Goal: Check status

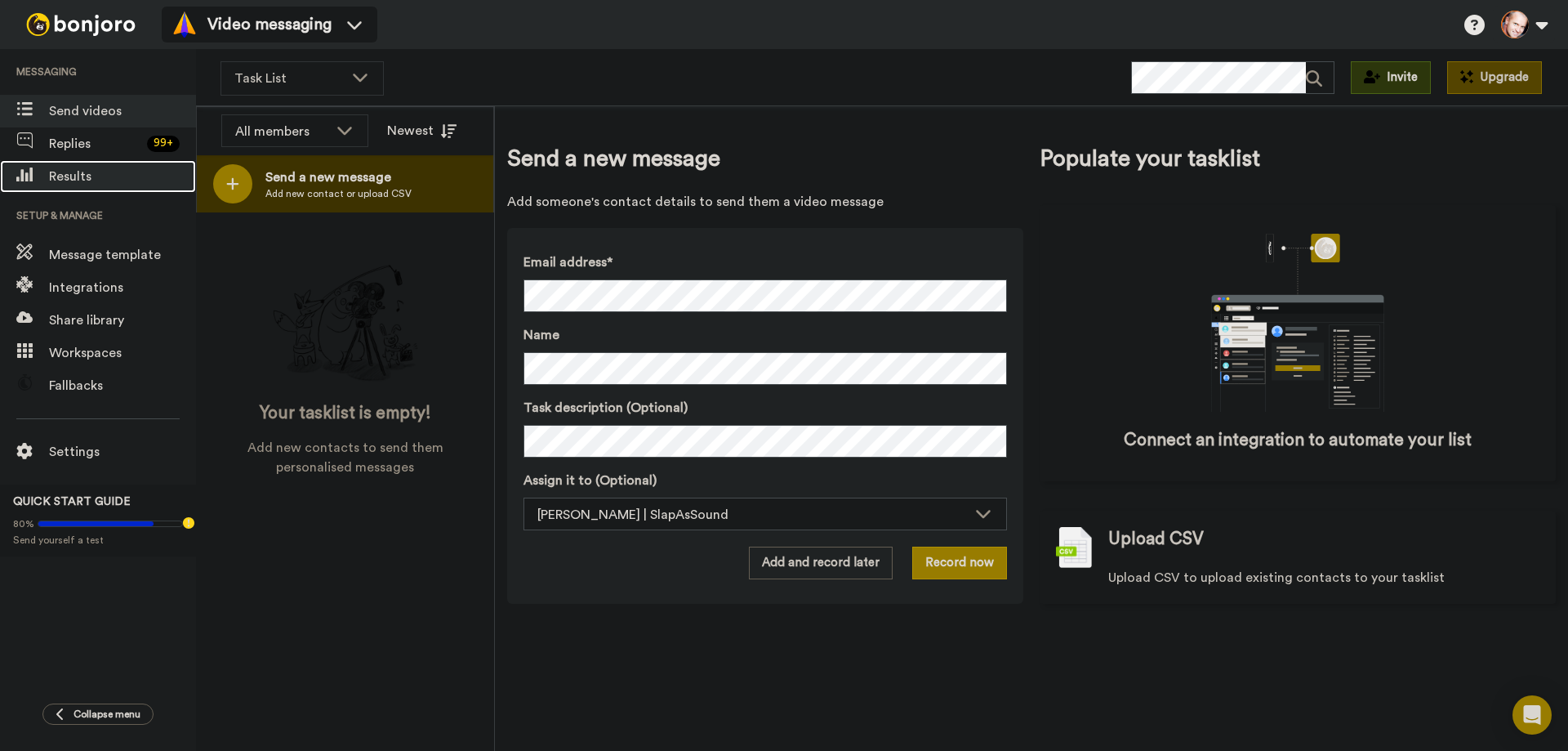
click at [62, 175] on span "Results" at bounding box center [122, 176] width 147 height 20
